Goal: Check status: Check status

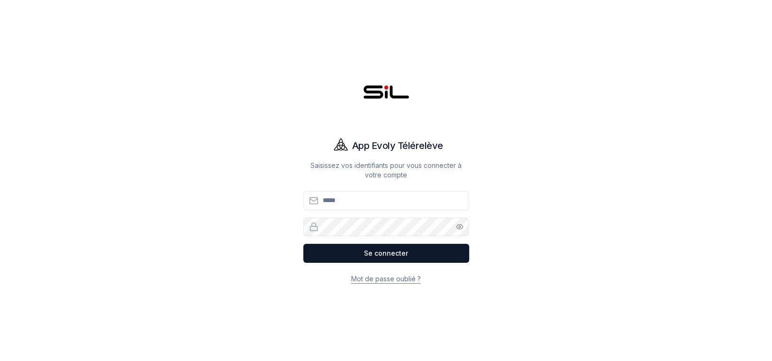
click at [392, 253] on button "Se connecter" at bounding box center [386, 253] width 166 height 19
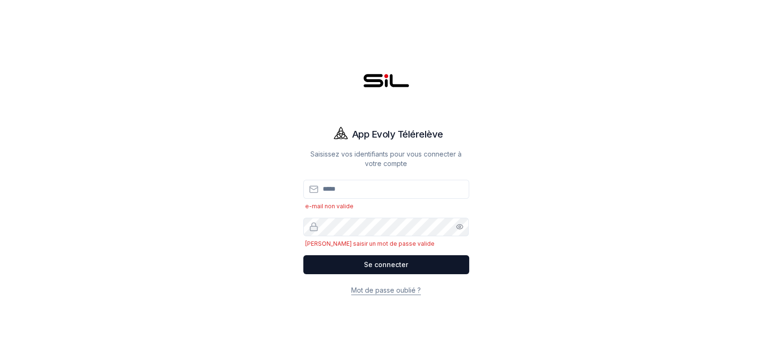
click at [340, 195] on input "Email" at bounding box center [386, 189] width 166 height 19
type input "**********"
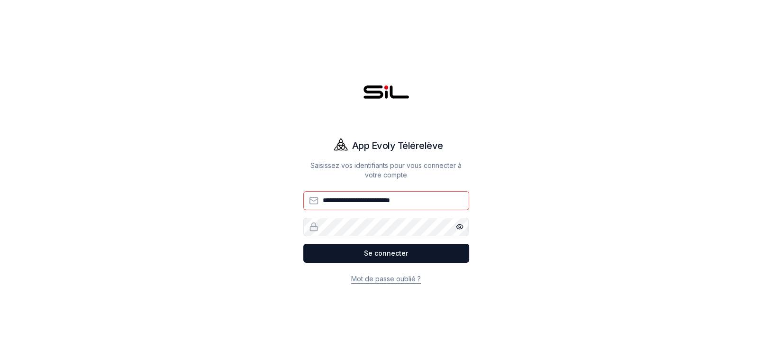
click at [303, 244] on button "Se connecter" at bounding box center [386, 253] width 166 height 19
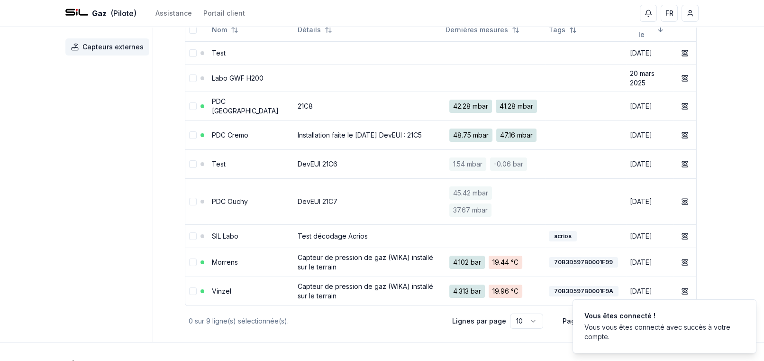
scroll to position [95, 0]
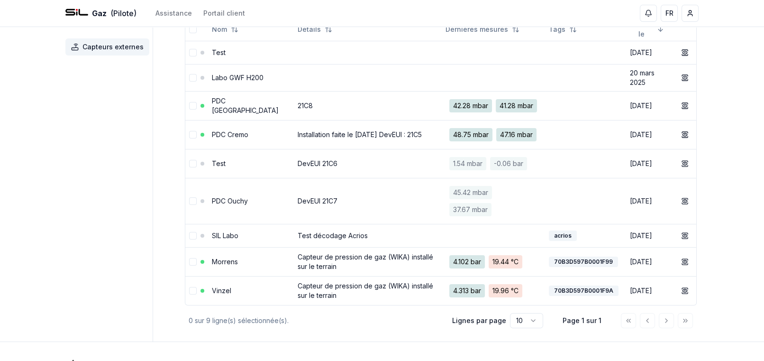
click at [294, 116] on td "21C8" at bounding box center [368, 105] width 148 height 29
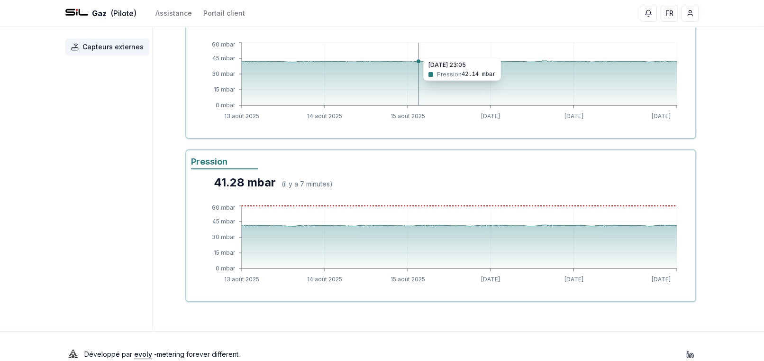
scroll to position [183, 0]
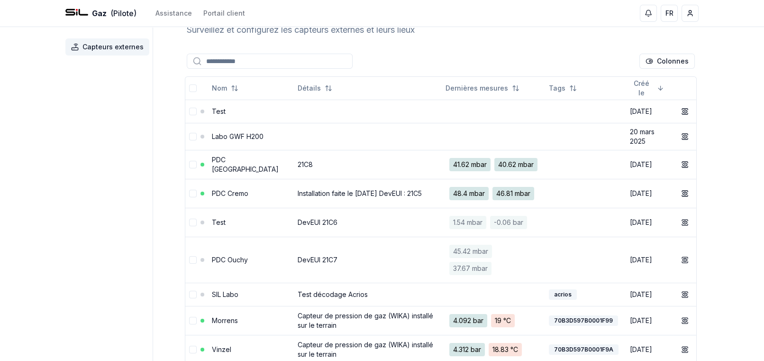
scroll to position [95, 0]
